Goal: Task Accomplishment & Management: Use online tool/utility

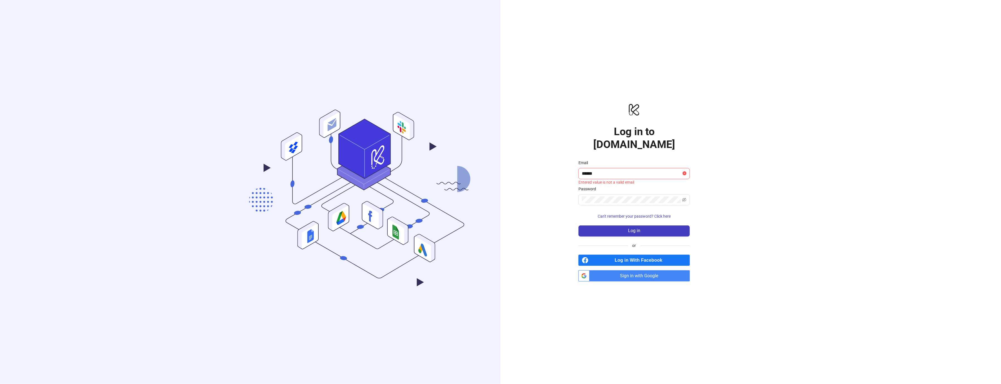
type input "**********"
click at [578, 225] on button "Log in" at bounding box center [633, 230] width 111 height 11
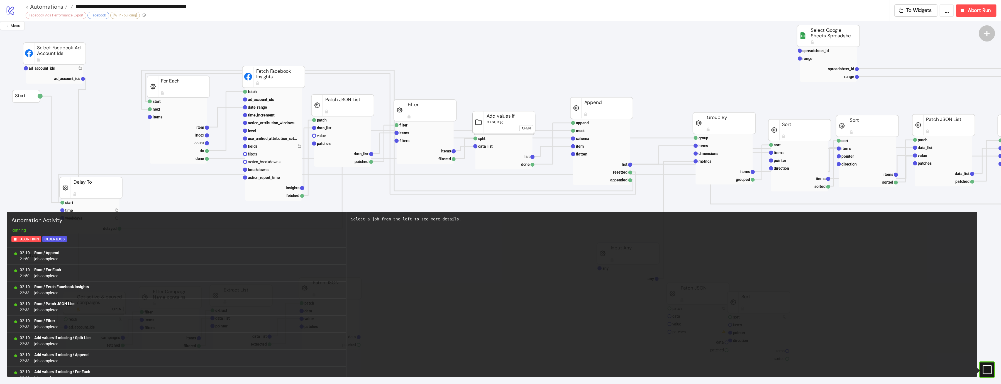
scroll to position [109, 0]
click at [970, 11] on span "Abort Run" at bounding box center [979, 10] width 23 height 6
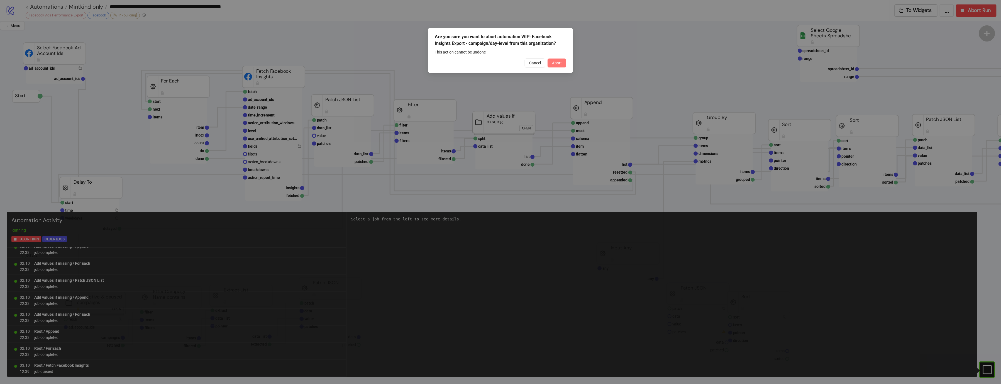
click at [552, 65] on button "Abort" at bounding box center [556, 62] width 19 height 9
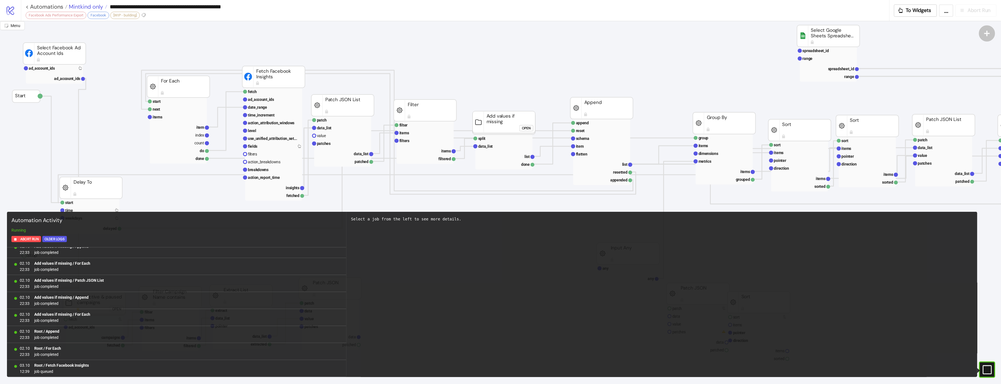
click at [88, 5] on span "Mintkind only" at bounding box center [85, 6] width 36 height 7
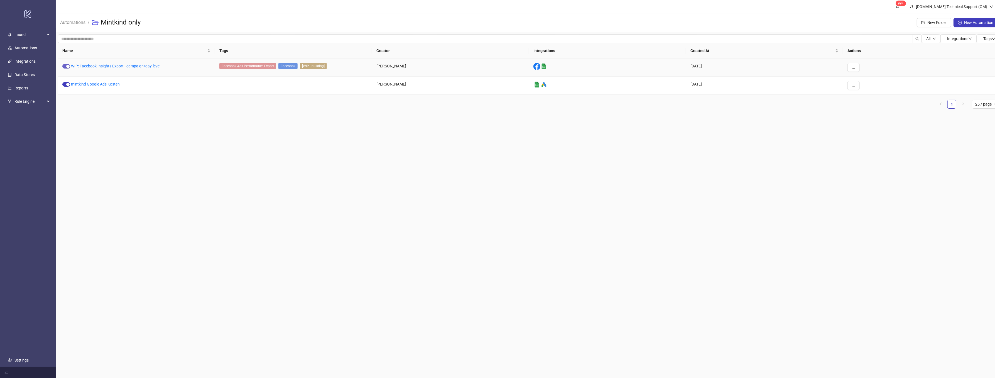
click at [68, 65] on div "button" at bounding box center [67, 66] width 3 height 3
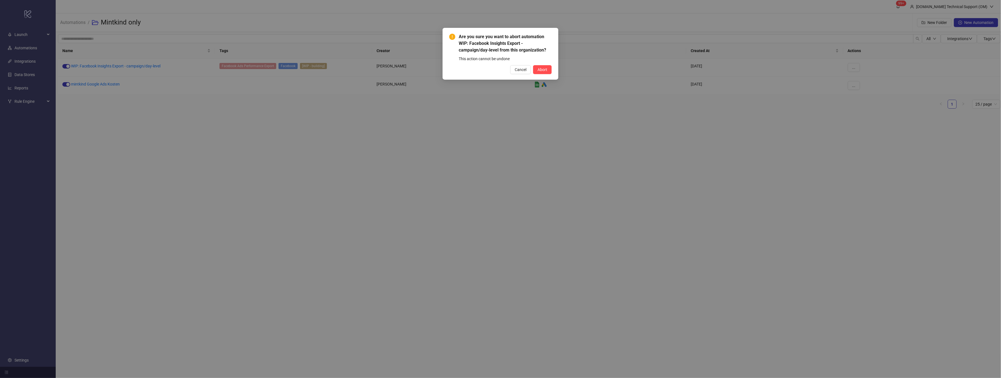
click at [544, 64] on div "Are you sure you want to abort automation WIP: Facebook Insights Export - campa…" at bounding box center [500, 53] width 102 height 41
click at [542, 67] on span "Abort" at bounding box center [542, 69] width 10 height 4
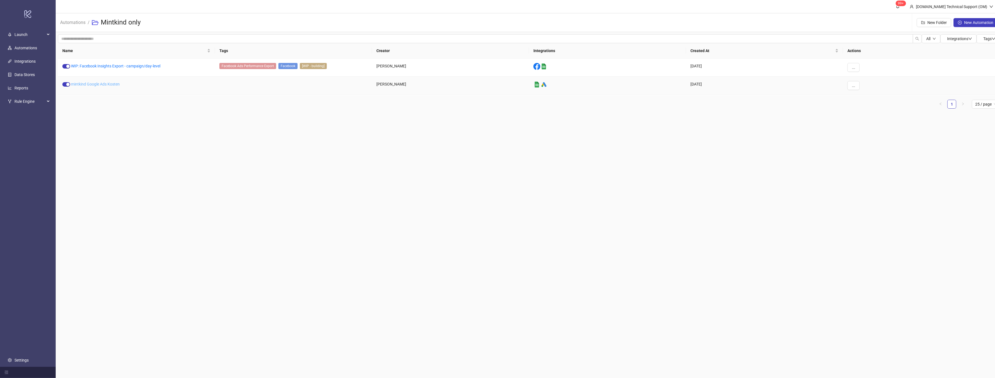
click at [98, 84] on link "mintkind Google Ads Kosten" at bounding box center [95, 84] width 49 height 4
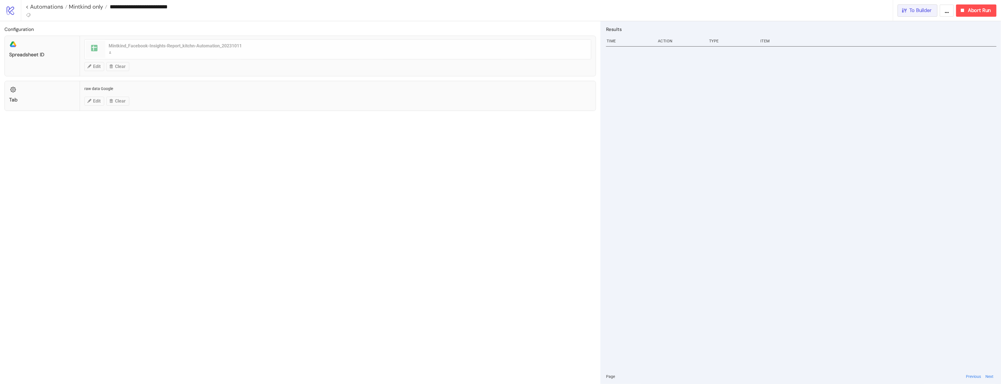
click at [914, 13] on span "To Builder" at bounding box center [920, 10] width 22 height 6
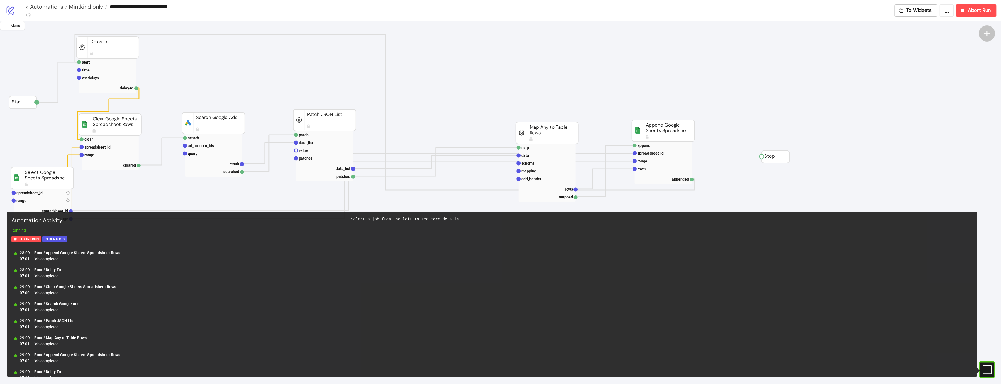
scroll to position [431, 0]
click at [967, 13] on div "Abort Run" at bounding box center [974, 10] width 31 height 6
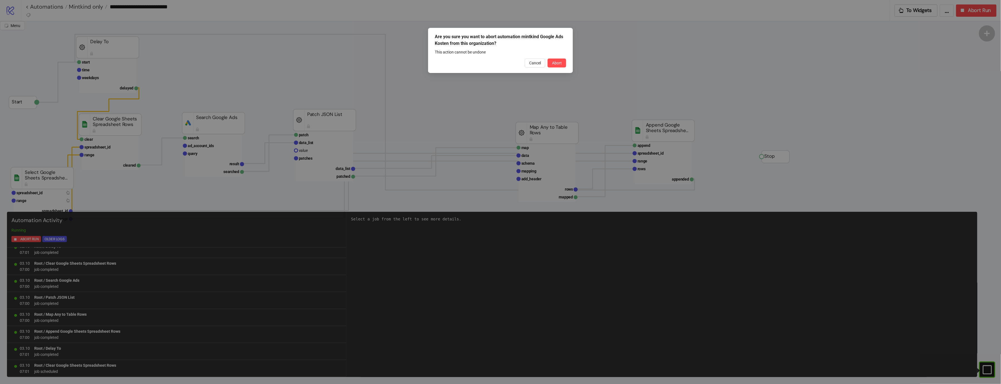
click at [567, 64] on div "Are you sure you want to abort automation mintkind Google Ads Kosten from this …" at bounding box center [500, 50] width 145 height 45
click at [565, 64] on button "Abort" at bounding box center [556, 62] width 19 height 9
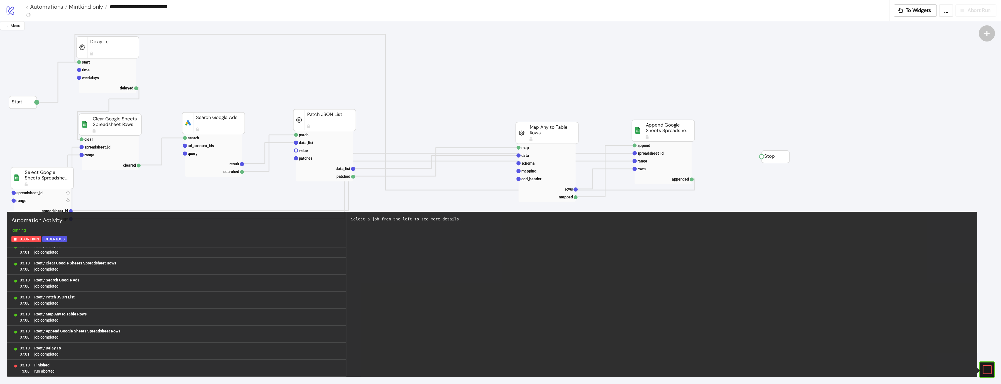
scroll to position [0, 0]
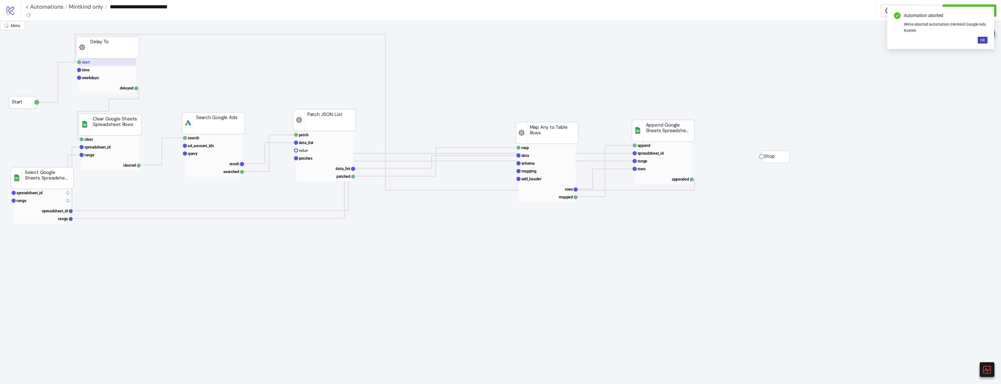
click at [121, 65] on rect at bounding box center [107, 62] width 57 height 8
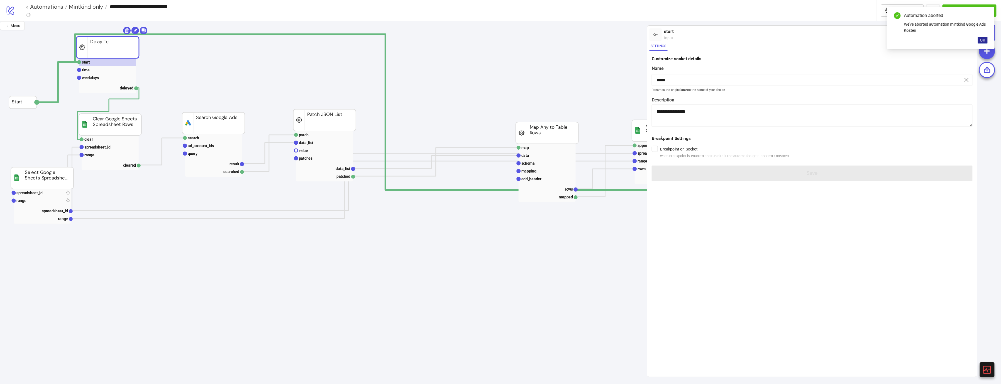
click at [982, 38] on span "OK" at bounding box center [982, 40] width 5 height 4
click at [919, 36] on div "Run from here" at bounding box center [921, 34] width 26 height 6
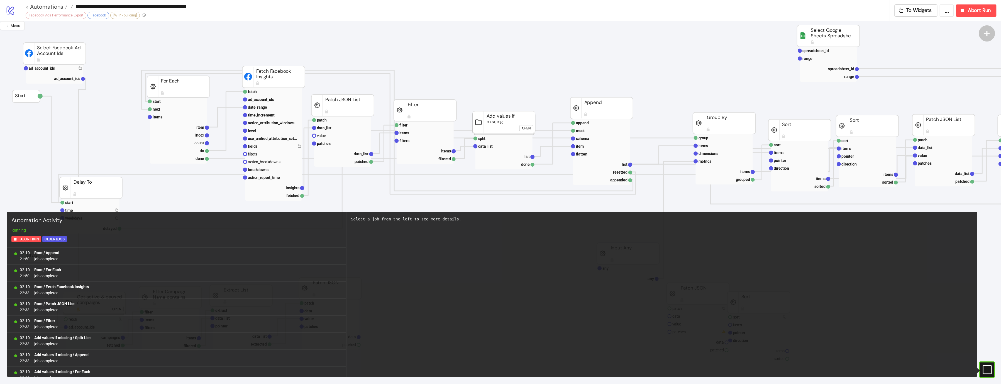
scroll to position [109, 0]
click at [970, 15] on button "Abort Run" at bounding box center [976, 10] width 40 height 12
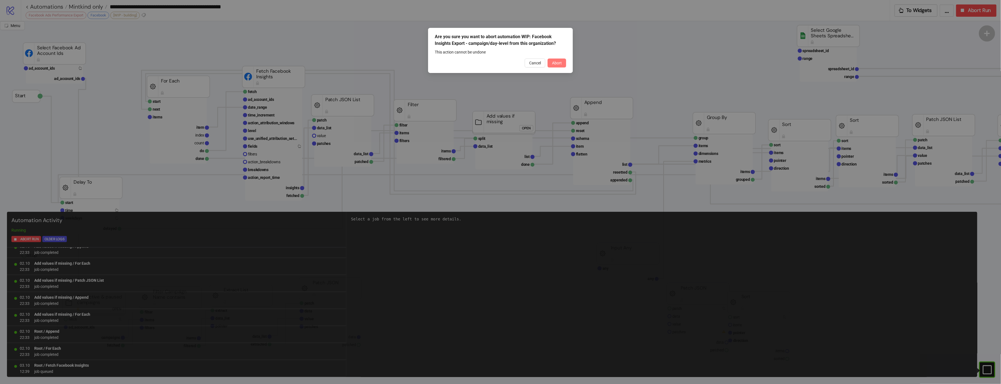
click at [560, 65] on span "Abort" at bounding box center [557, 63] width 10 height 4
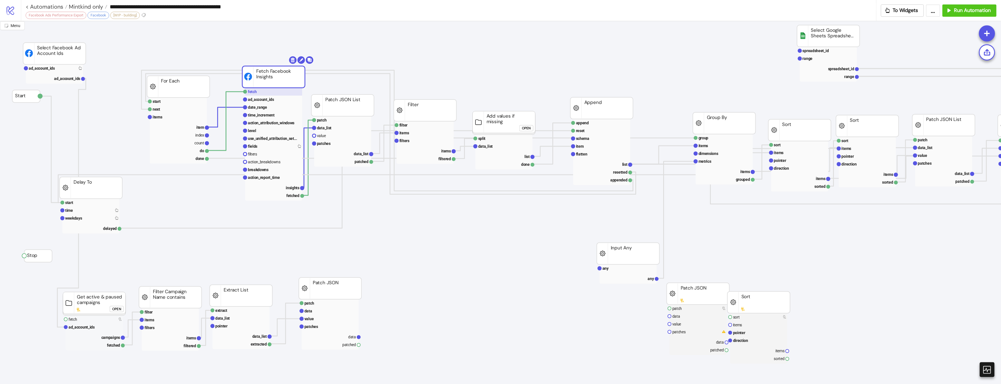
click at [265, 91] on rect at bounding box center [273, 92] width 57 height 8
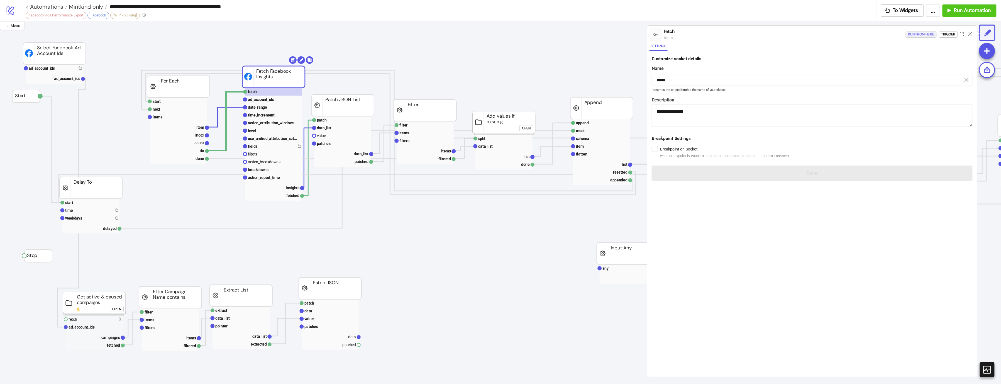
click at [912, 32] on div "Run from here" at bounding box center [921, 34] width 26 height 6
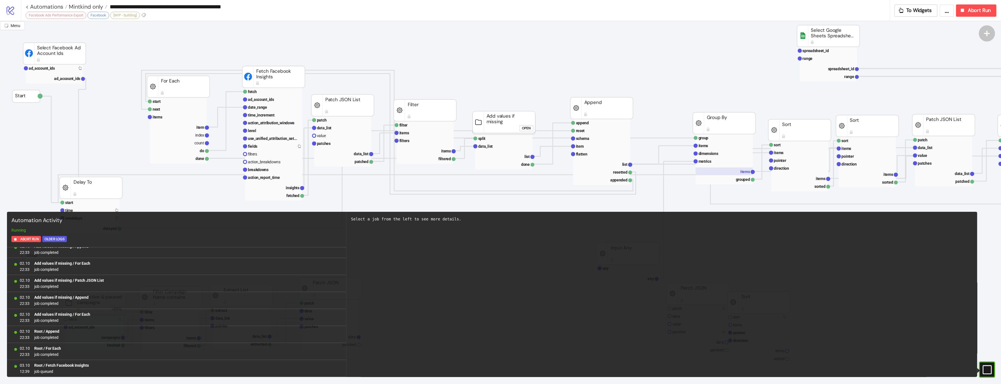
click at [748, 169] on rect at bounding box center [724, 171] width 57 height 8
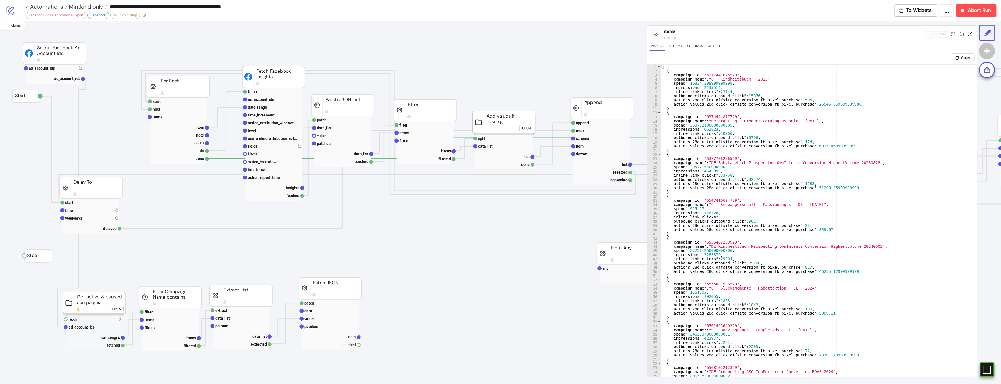
click at [969, 32] on icon at bounding box center [970, 34] width 4 height 4
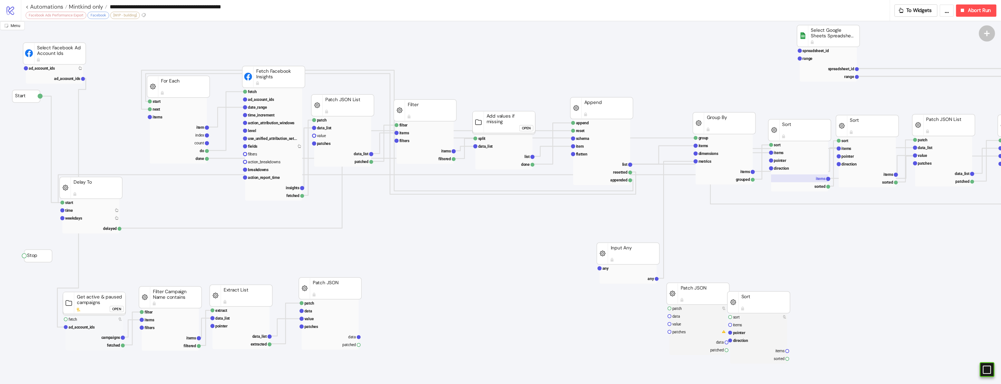
click at [792, 180] on rect at bounding box center [799, 178] width 57 height 8
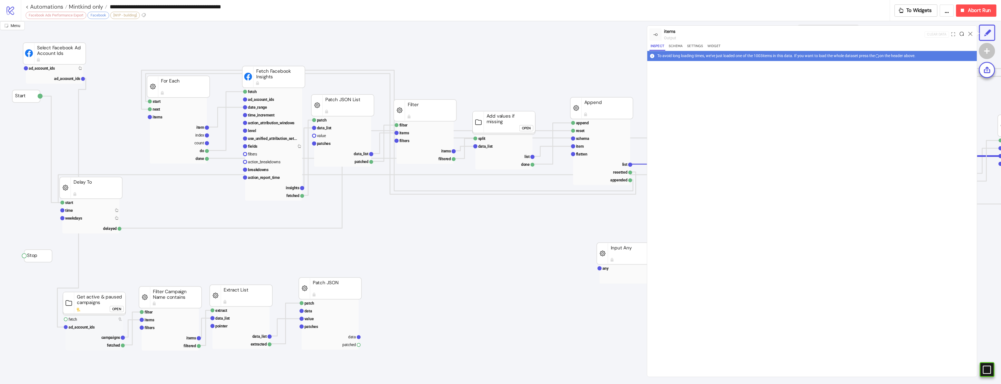
click at [961, 33] on icon at bounding box center [961, 34] width 4 height 4
click at [970, 33] on icon at bounding box center [970, 34] width 4 height 4
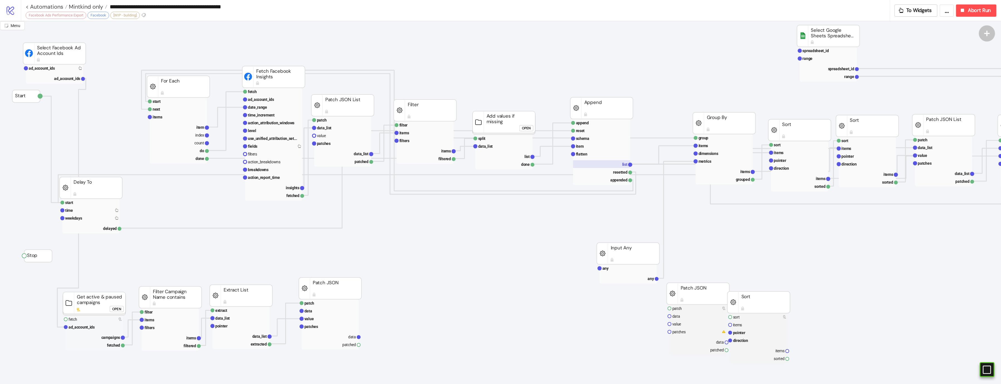
click at [579, 164] on rect at bounding box center [601, 164] width 57 height 8
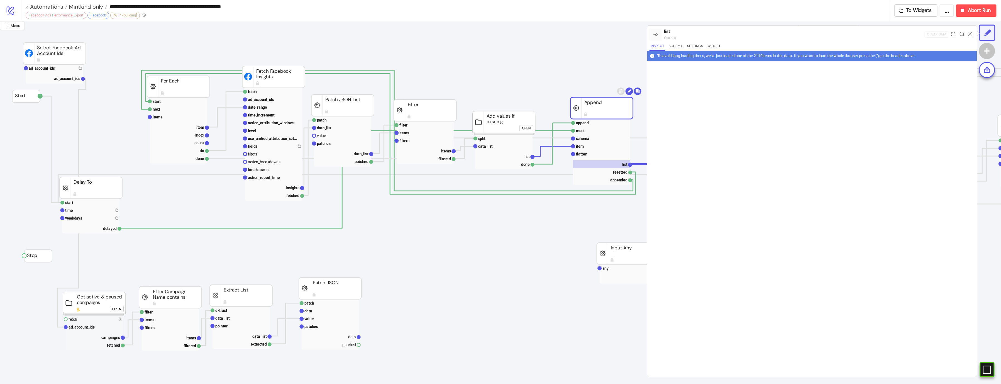
click at [964, 35] on div at bounding box center [961, 34] width 9 height 15
click at [955, 33] on div at bounding box center [953, 34] width 8 height 15
click at [960, 35] on div at bounding box center [961, 34] width 9 height 15
